Goal: Information Seeking & Learning: Find specific fact

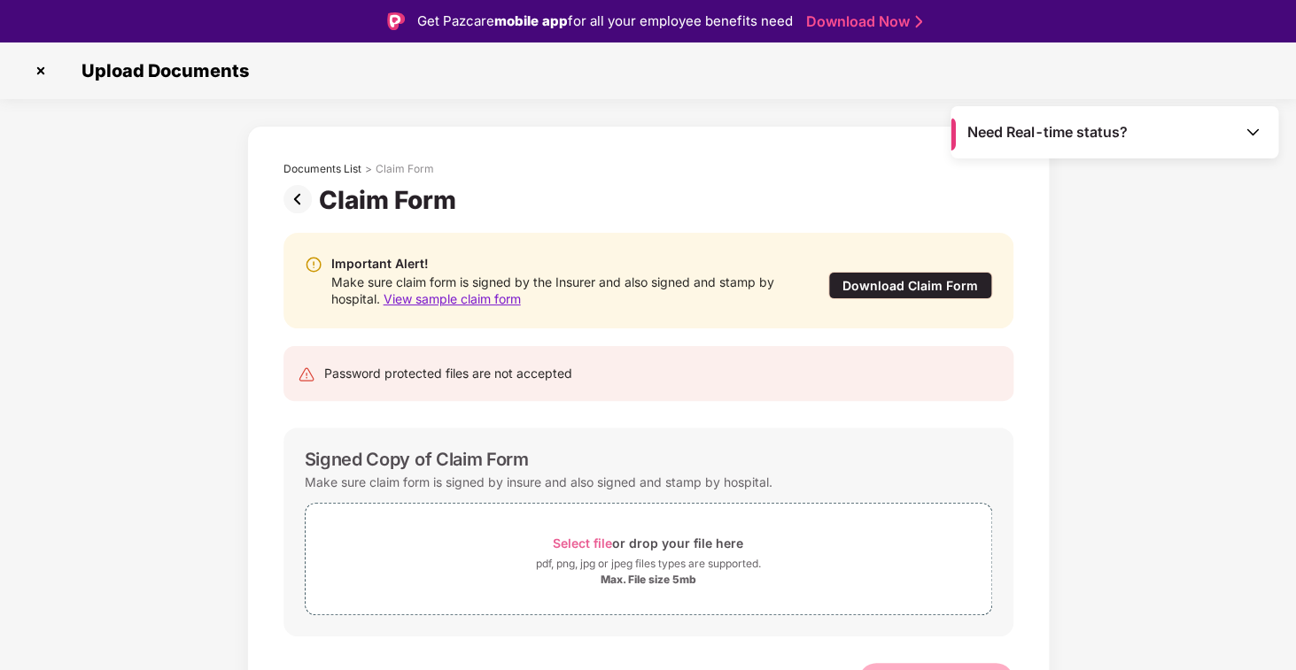
click at [43, 67] on img at bounding box center [41, 71] width 28 height 28
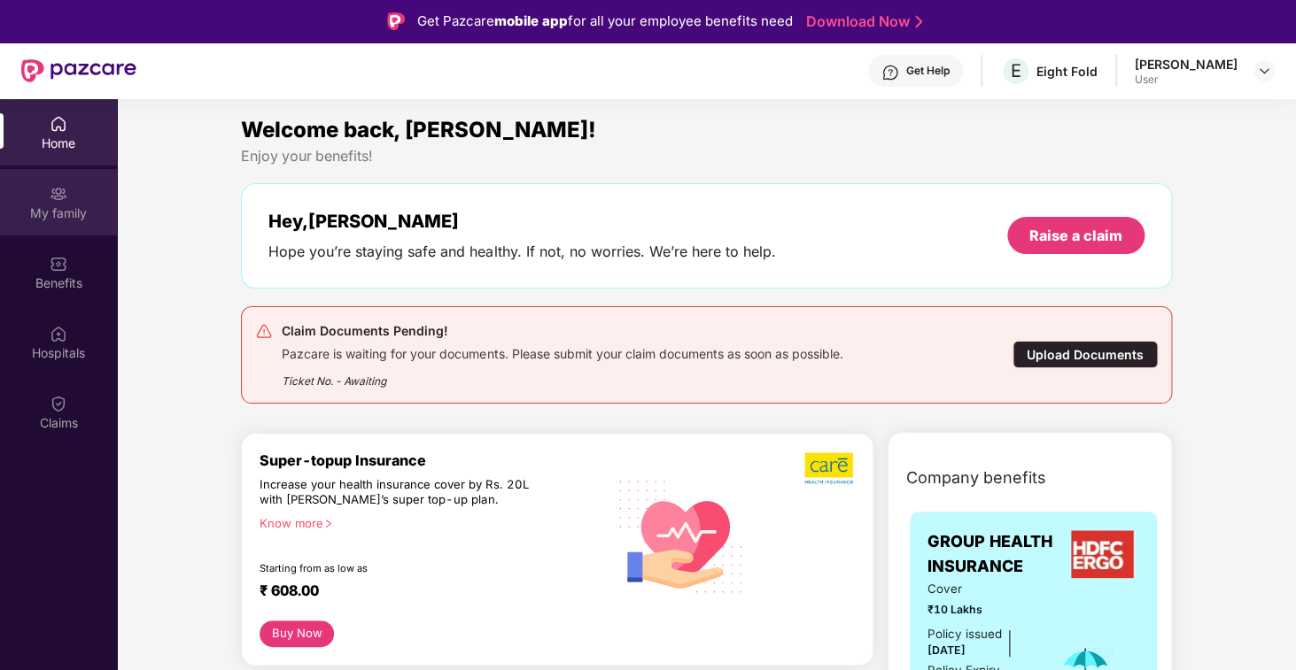
click at [85, 216] on div "My family" at bounding box center [58, 214] width 117 height 18
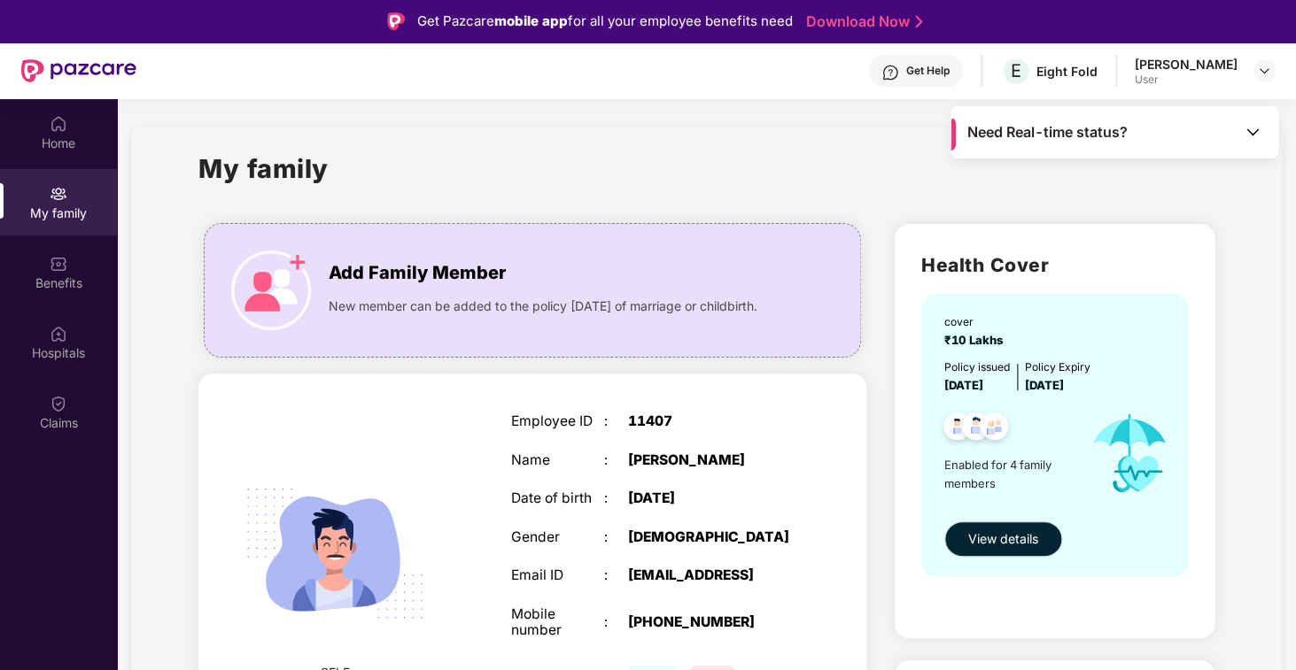
click at [1000, 549] on button "View details" at bounding box center [1003, 539] width 118 height 35
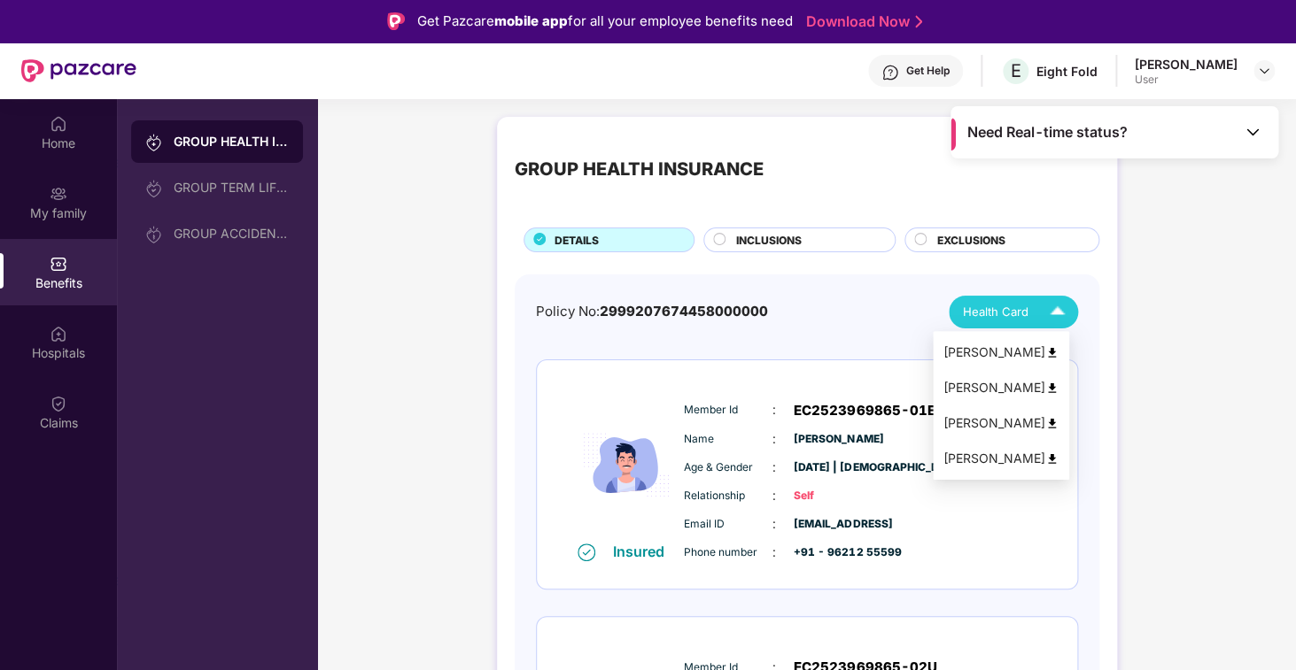
click at [1028, 314] on span "Health Card" at bounding box center [996, 312] width 66 height 19
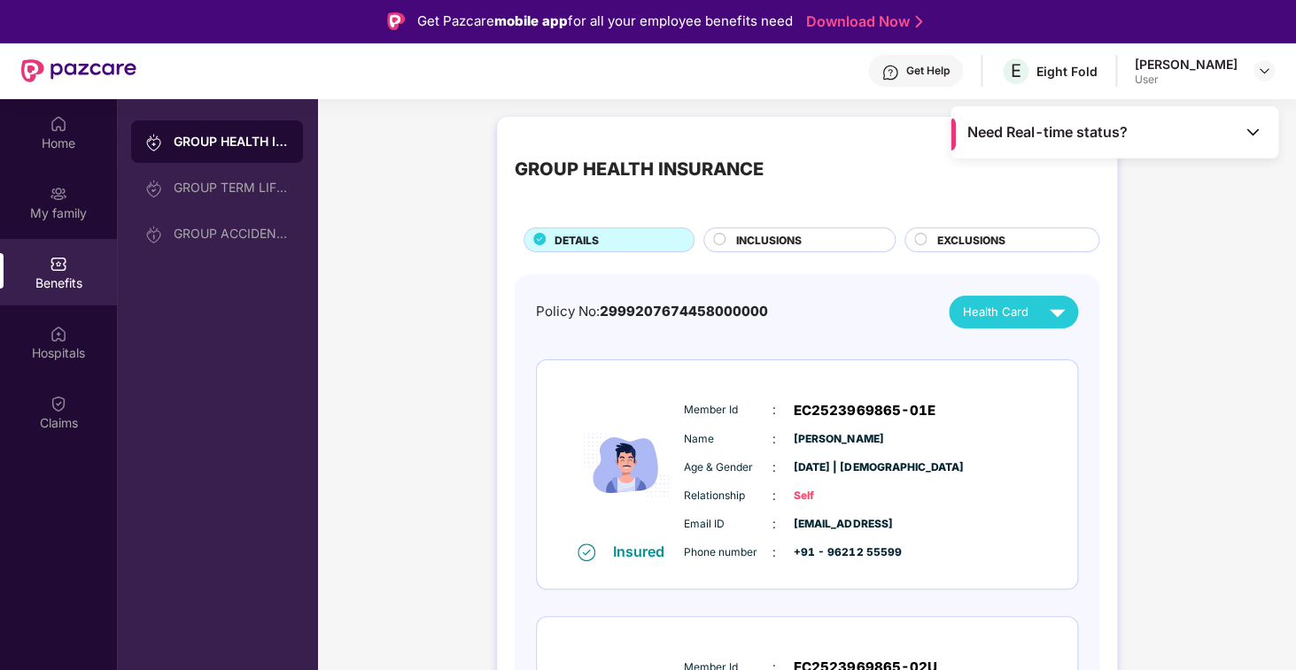
click at [669, 313] on span "2999207674458000000" at bounding box center [684, 311] width 168 height 17
copy div "2999207674458000000"
